Goal: Task Accomplishment & Management: Manage account settings

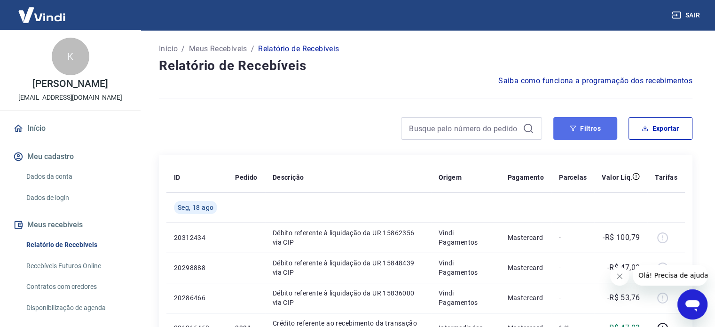
click at [606, 128] on button "Filtros" at bounding box center [586, 128] width 64 height 23
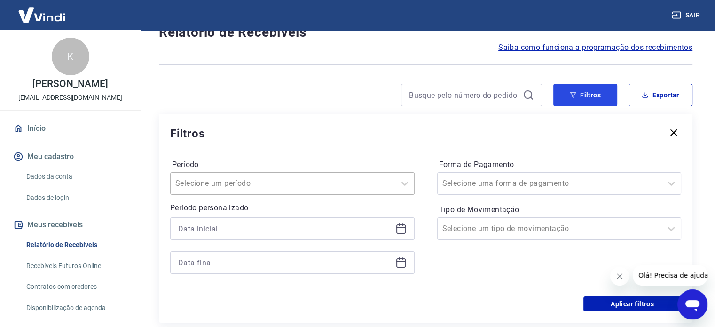
scroll to position [94, 0]
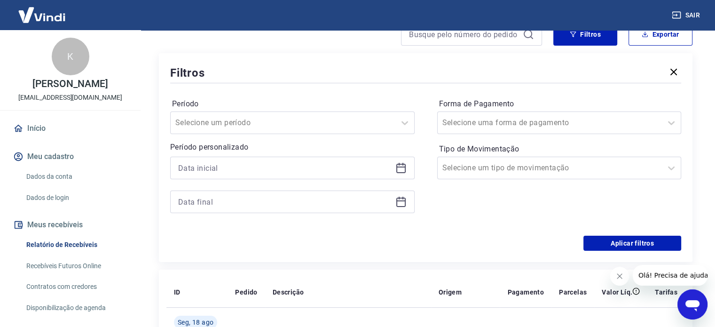
click at [406, 169] on icon at bounding box center [401, 167] width 11 height 11
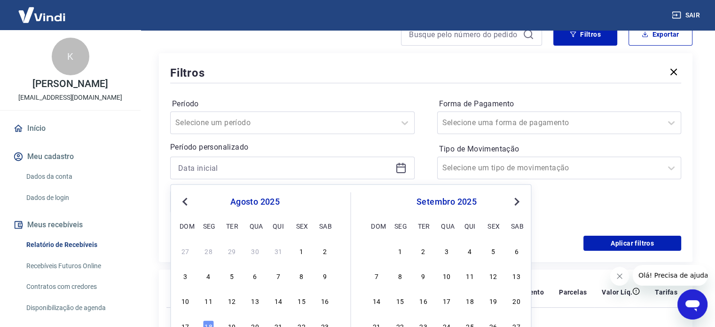
click at [183, 203] on button "Previous Month" at bounding box center [184, 201] width 11 height 11
click at [233, 253] on div "1" at bounding box center [231, 250] width 11 height 11
type input "[DATE]"
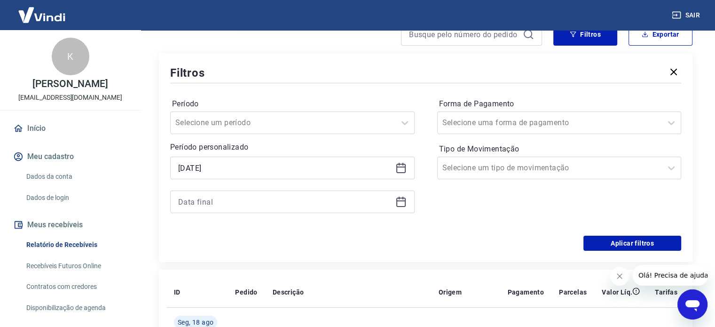
click at [404, 205] on icon at bounding box center [401, 201] width 11 height 11
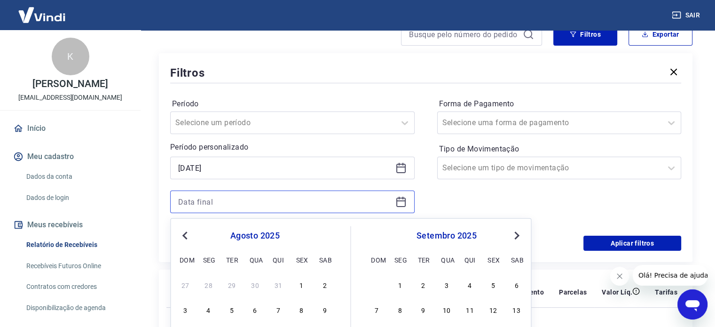
scroll to position [235, 0]
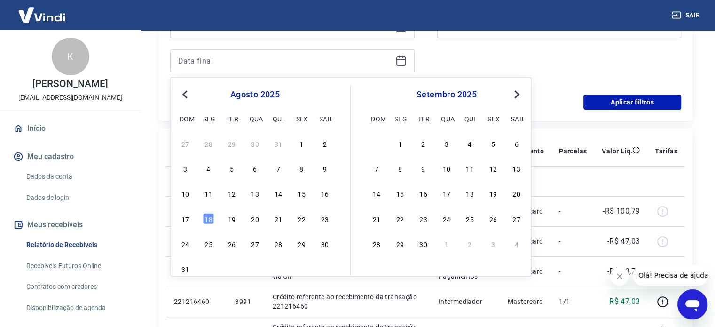
click at [186, 95] on span "Previous Month" at bounding box center [186, 93] width 0 height 11
click at [282, 241] on div "31" at bounding box center [278, 243] width 11 height 11
type input "[DATE]"
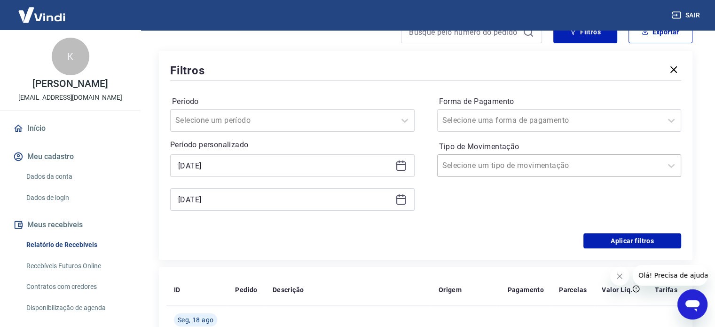
scroll to position [94, 0]
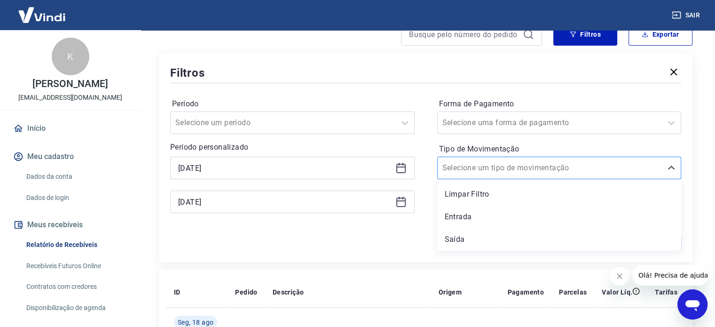
click at [501, 170] on input "Tipo de Movimentação" at bounding box center [490, 167] width 95 height 11
click at [457, 222] on div "Entrada" at bounding box center [559, 216] width 245 height 19
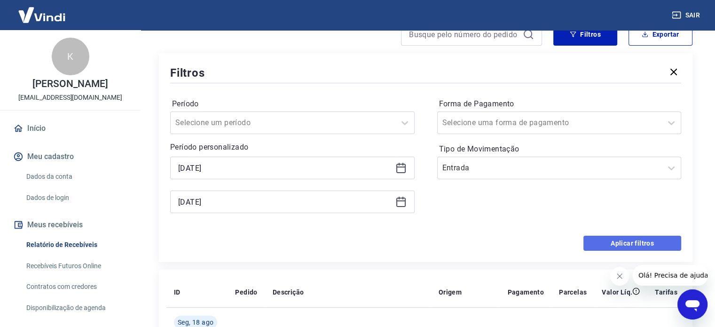
click at [638, 241] on button "Aplicar filtros" at bounding box center [633, 243] width 98 height 15
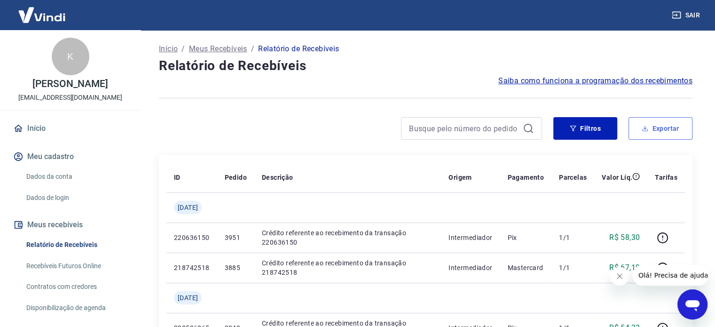
click at [659, 124] on button "Exportar" at bounding box center [661, 128] width 64 height 23
type input "[DATE]"
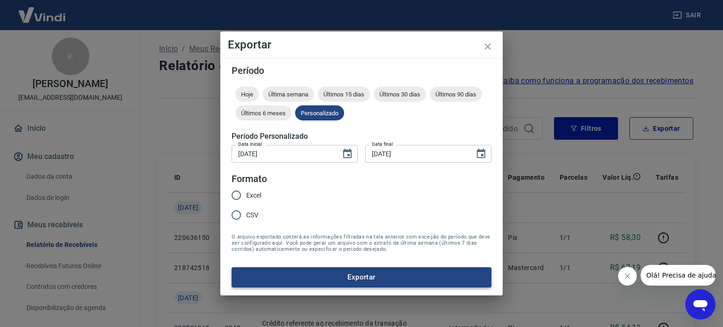
click at [421, 281] on button "Exportar" at bounding box center [361, 277] width 260 height 20
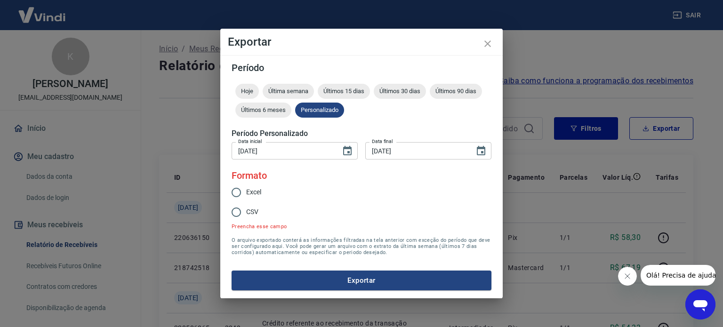
click at [251, 185] on label "Excel" at bounding box center [255, 193] width 59 height 20
click at [246, 185] on input "Excel" at bounding box center [236, 193] width 20 height 20
radio input "true"
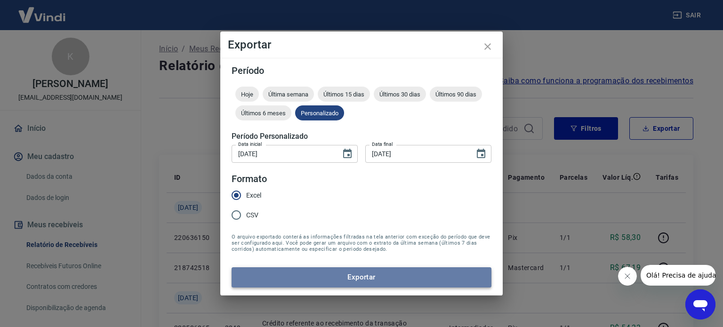
click at [310, 276] on button "Exportar" at bounding box center [361, 277] width 260 height 20
